Goal: Register for event/course: Register for event/course

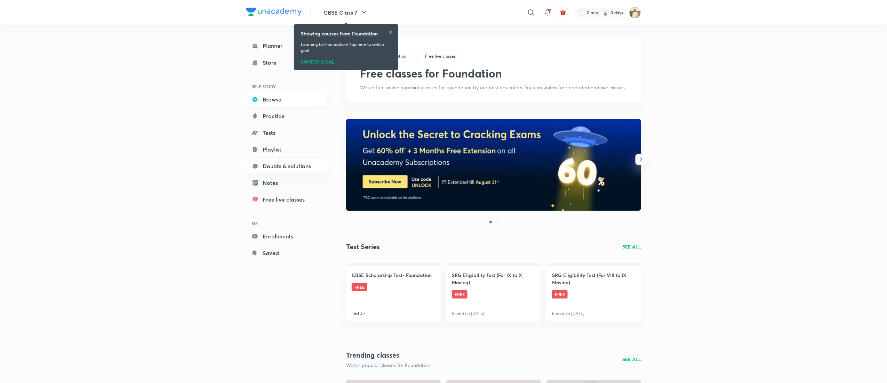
click at [283, 103] on link "Browse" at bounding box center [286, 100] width 81 height 14
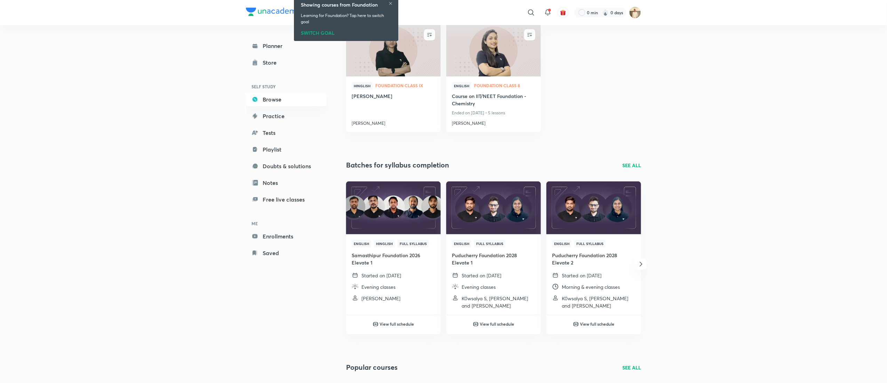
scroll to position [104, 0]
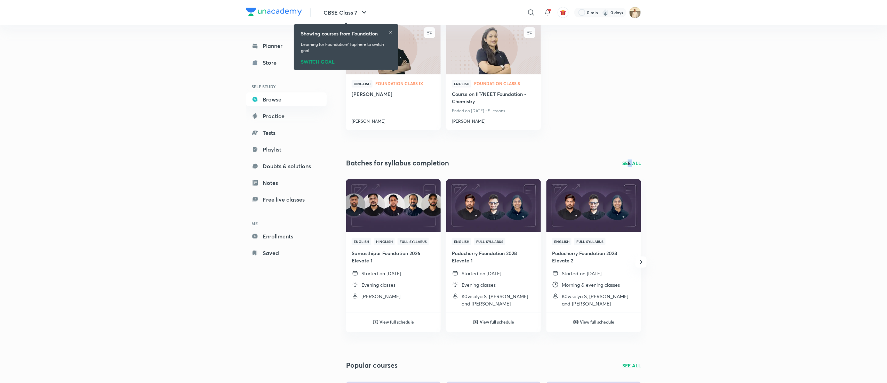
drag, startPoint x: 627, startPoint y: 168, endPoint x: 632, endPoint y: 164, distance: 6.9
click at [632, 164] on div "Foundation Continue learning ENROLL Hinglish Foundation Class IX SHIKAR BATCH A…" at bounding box center [493, 224] width 295 height 578
click at [632, 164] on p "SEE ALL" at bounding box center [631, 163] width 19 height 7
click at [683, 163] on div "CBSE Class 7 ​ 0 min 0 days Planner Store SELF STUDY Browse Practice Tests Play…" at bounding box center [443, 211] width 887 height 630
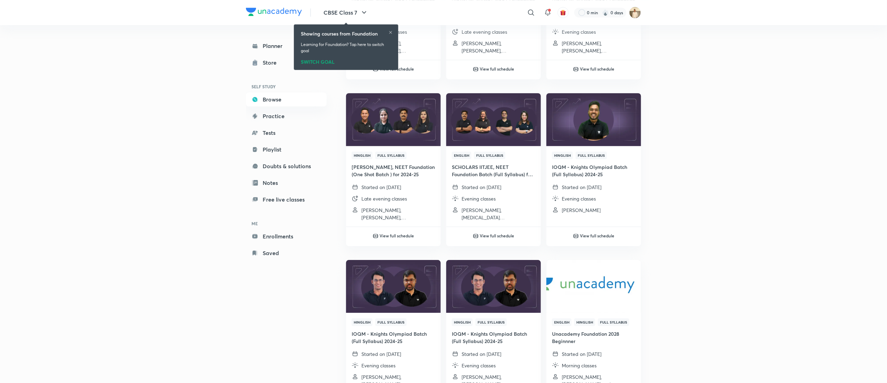
scroll to position [1009, 0]
click at [603, 164] on h4 "IOQM - Knights Olympiad Batch (Full Syllabus) 2024-25" at bounding box center [594, 170] width 84 height 15
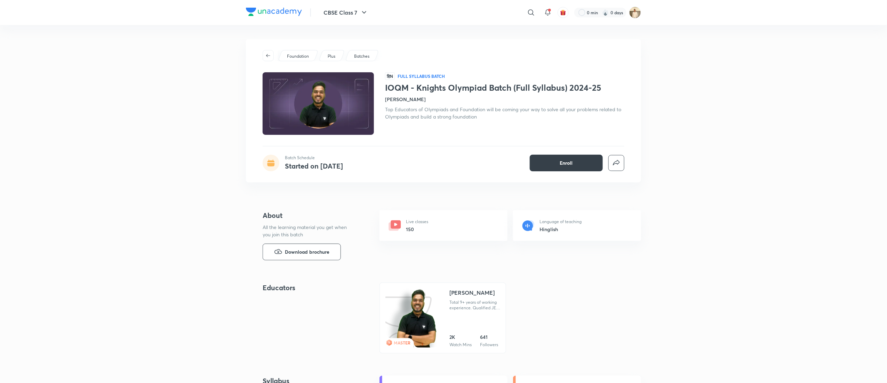
click at [568, 157] on button "Enroll" at bounding box center [566, 163] width 73 height 17
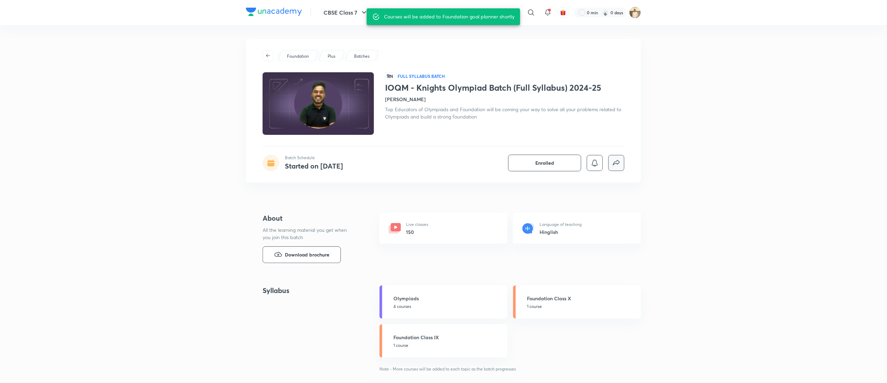
click at [617, 164] on icon "button" at bounding box center [616, 162] width 7 height 5
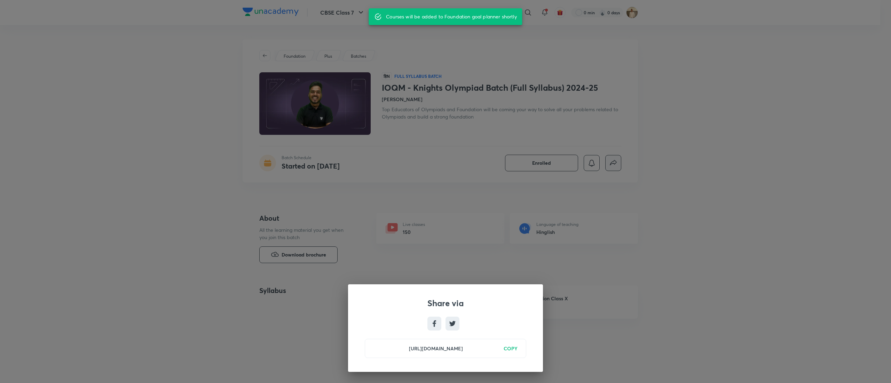
click at [670, 211] on div "Share via https://unacademy.com/batch/ioqm-knights-olympiad-batch-full-syllabus…" at bounding box center [445, 191] width 891 height 383
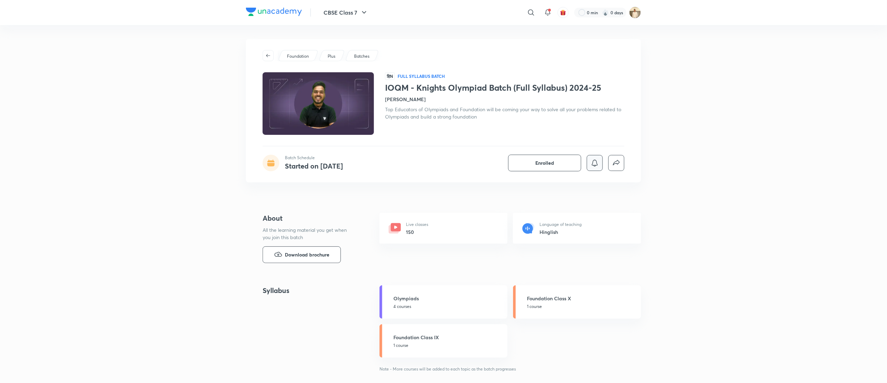
click at [597, 163] on icon "button" at bounding box center [595, 163] width 8 height 8
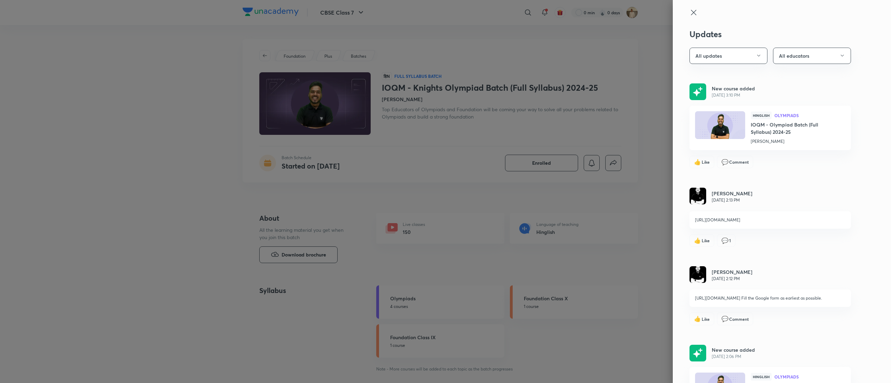
click at [689, 92] on img at bounding box center [697, 92] width 17 height 17
